Goal: Navigation & Orientation: Go to known website

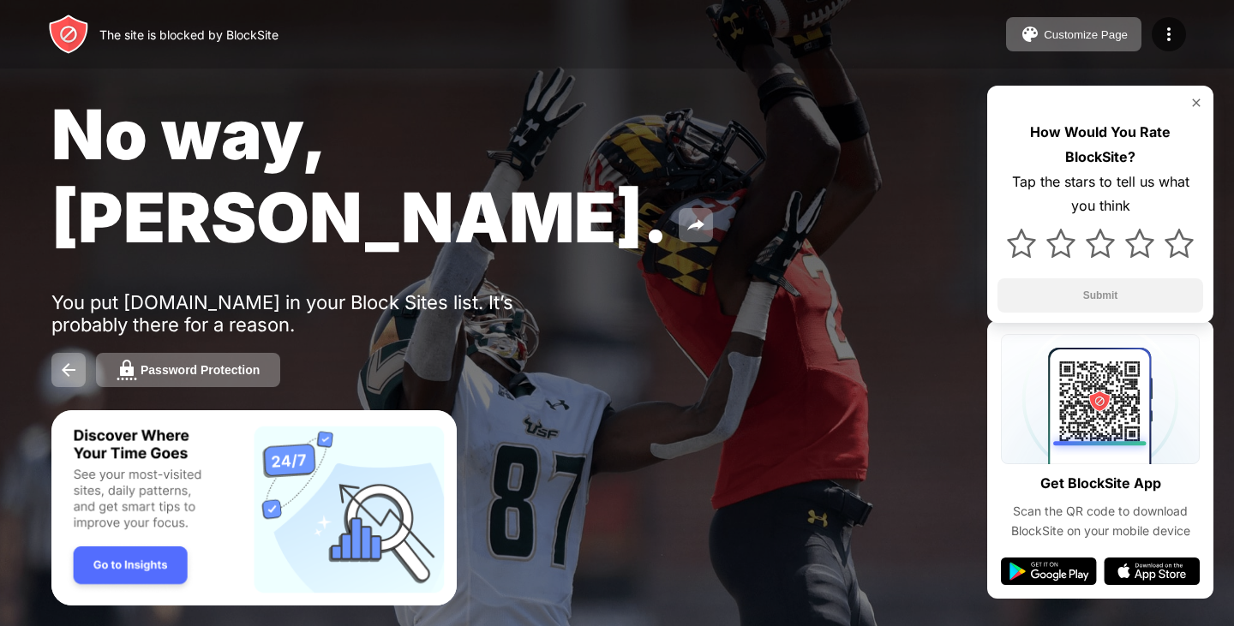
click at [1200, 105] on img at bounding box center [1196, 103] width 14 height 14
